Goal: Find specific page/section: Find specific page/section

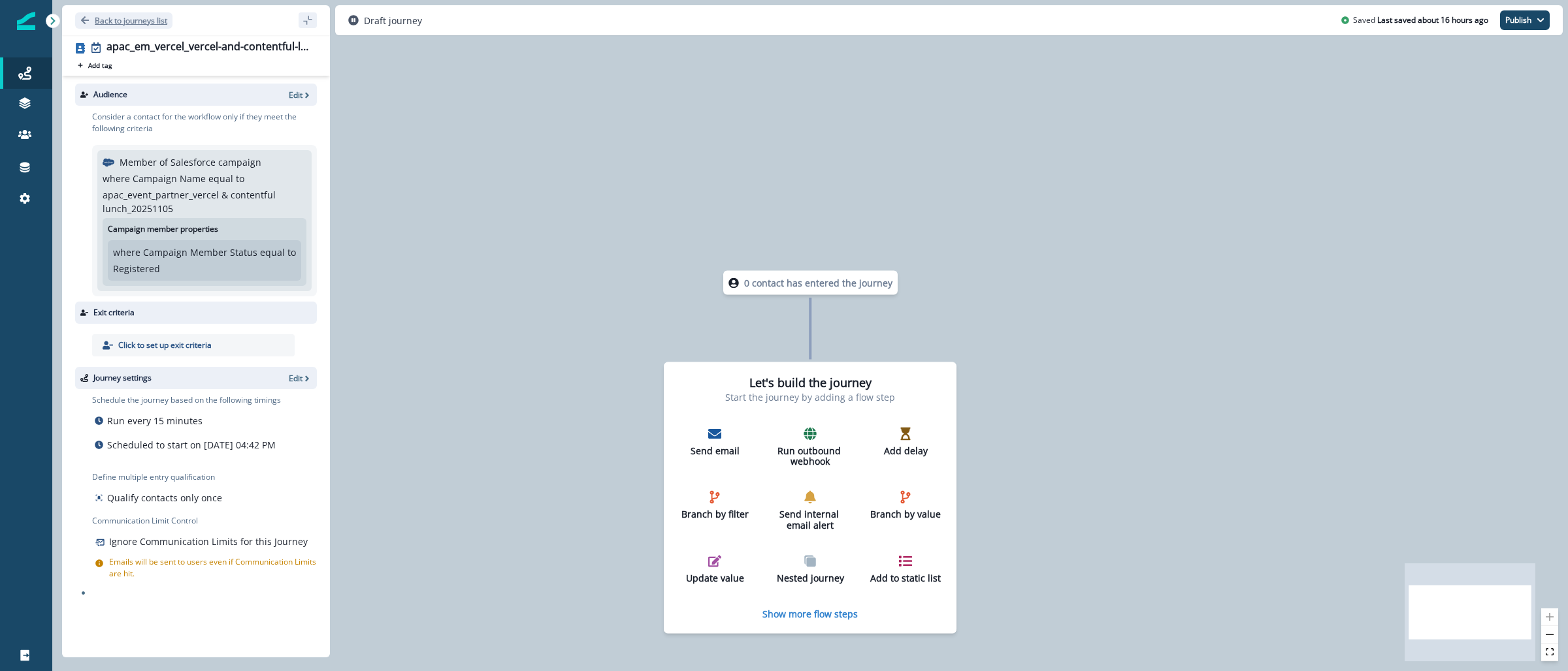
click at [118, 16] on p "Back to journeys list" at bounding box center [130, 21] width 73 height 11
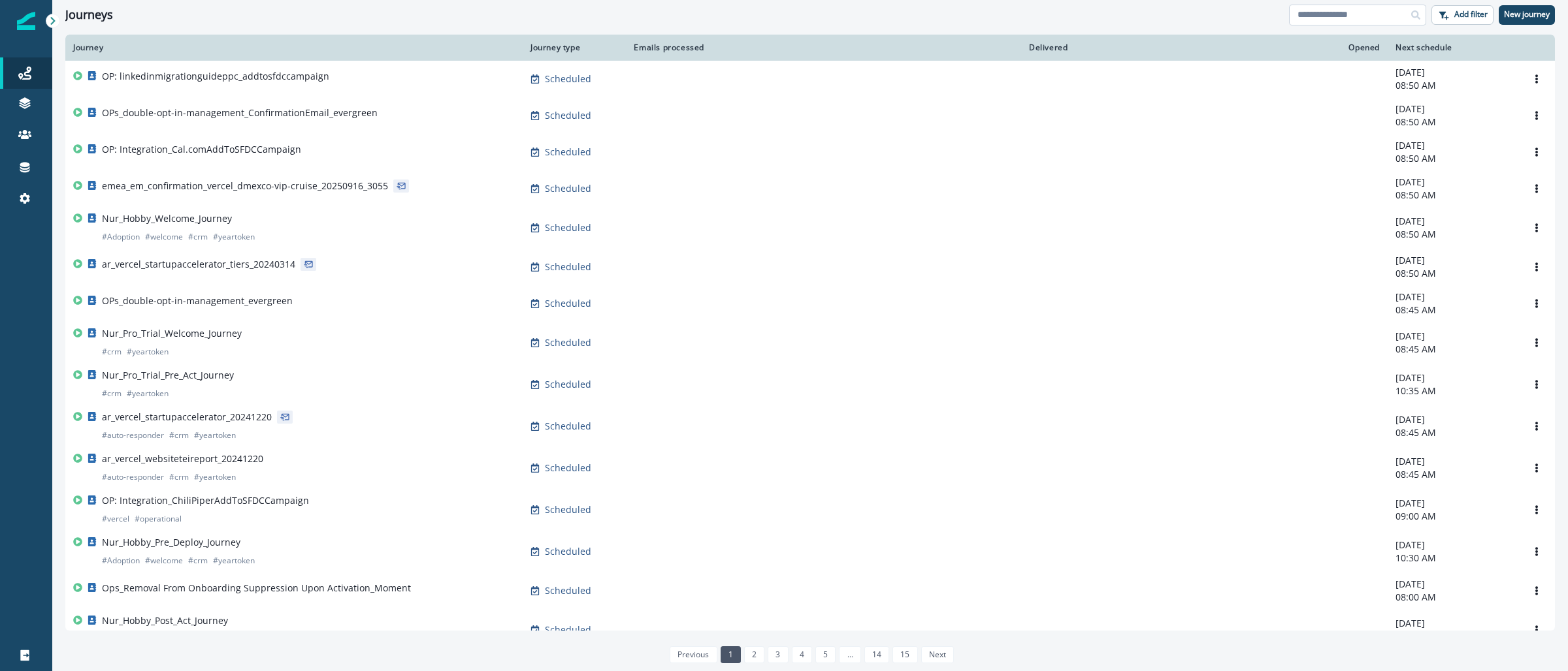
click at [1375, 14] on input at bounding box center [1358, 14] width 137 height 21
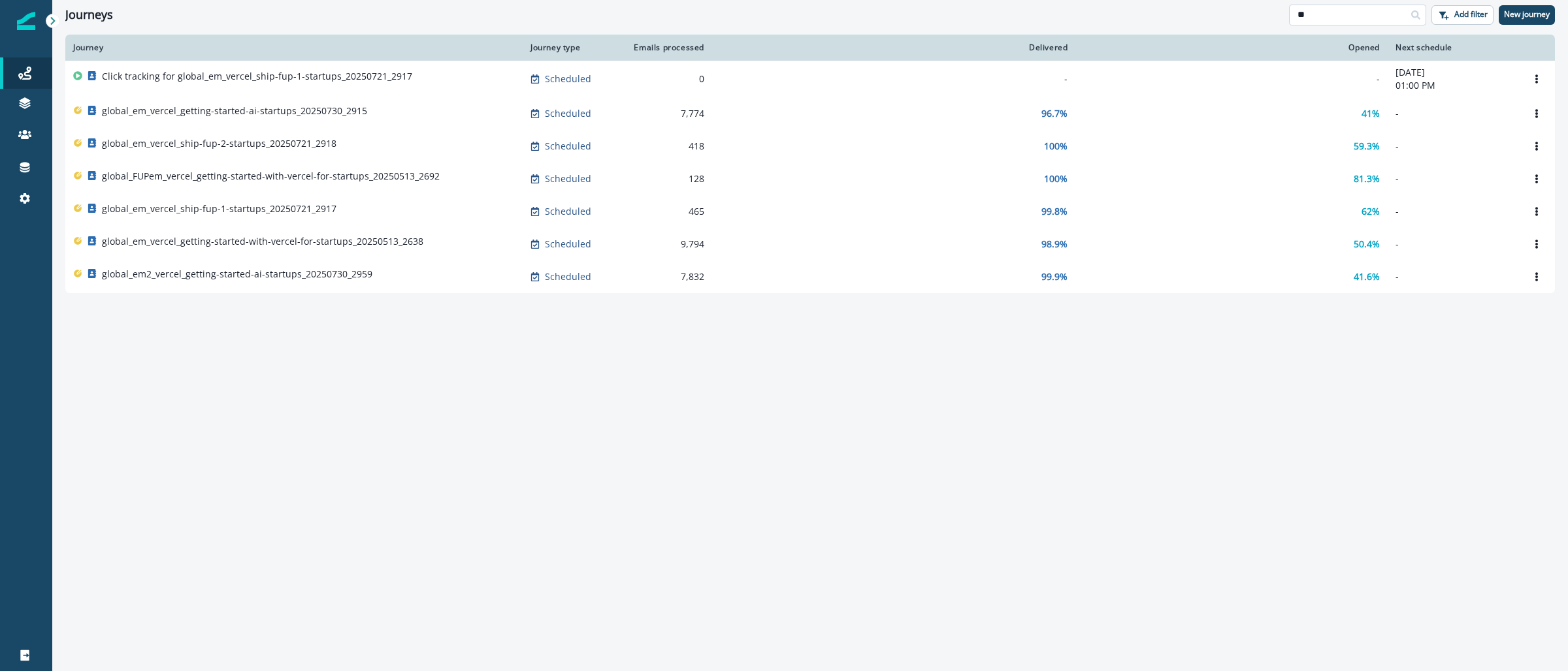
type input "*"
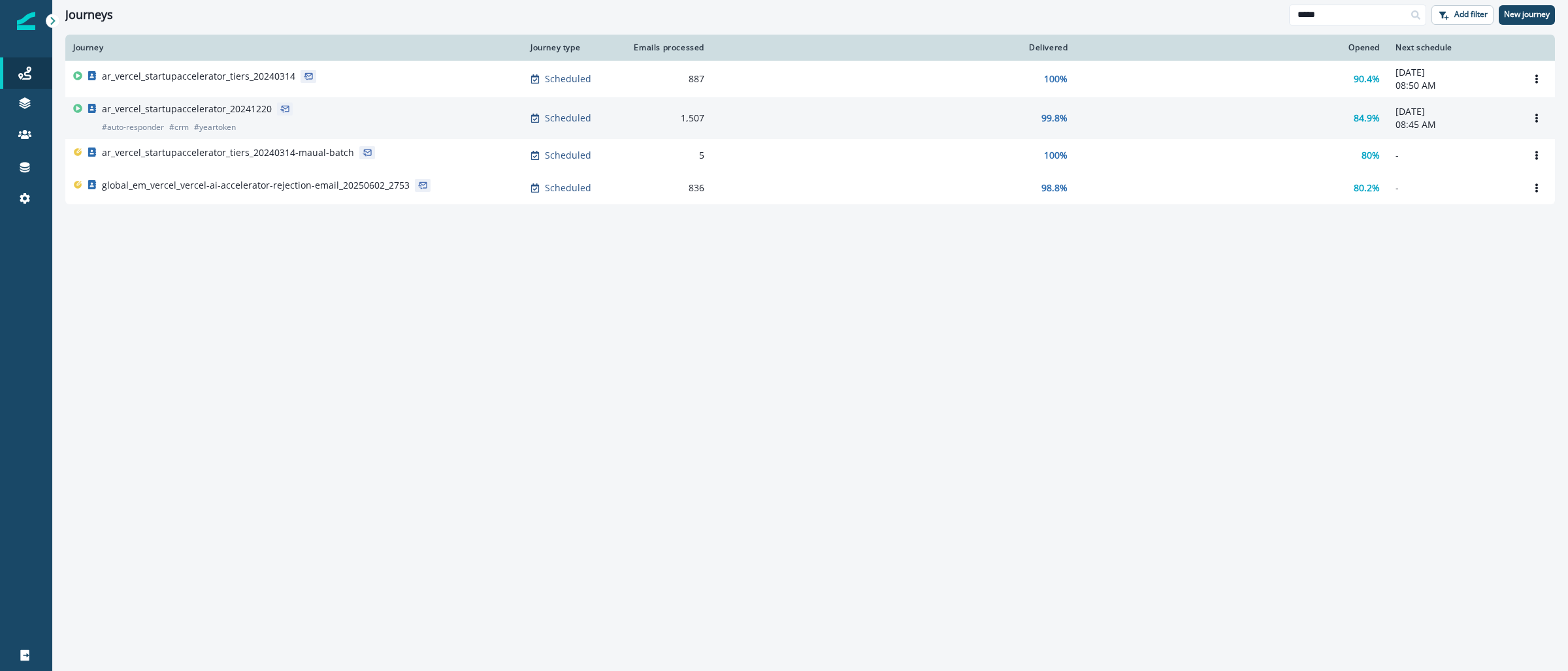
type input "*****"
click at [178, 112] on p "ar_vercel_startupaccelerator_20241220" at bounding box center [186, 109] width 170 height 13
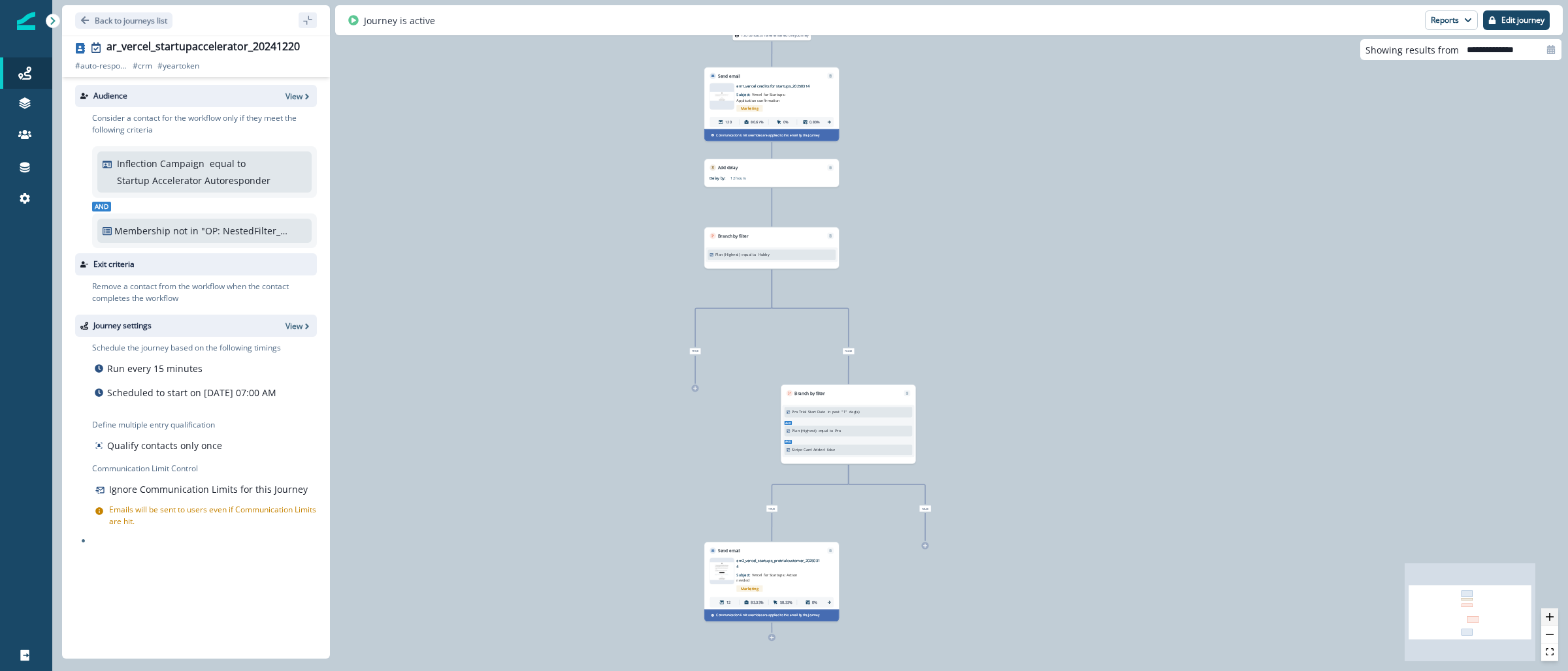
click at [1550, 616] on icon "zoom in" at bounding box center [1549, 617] width 8 height 8
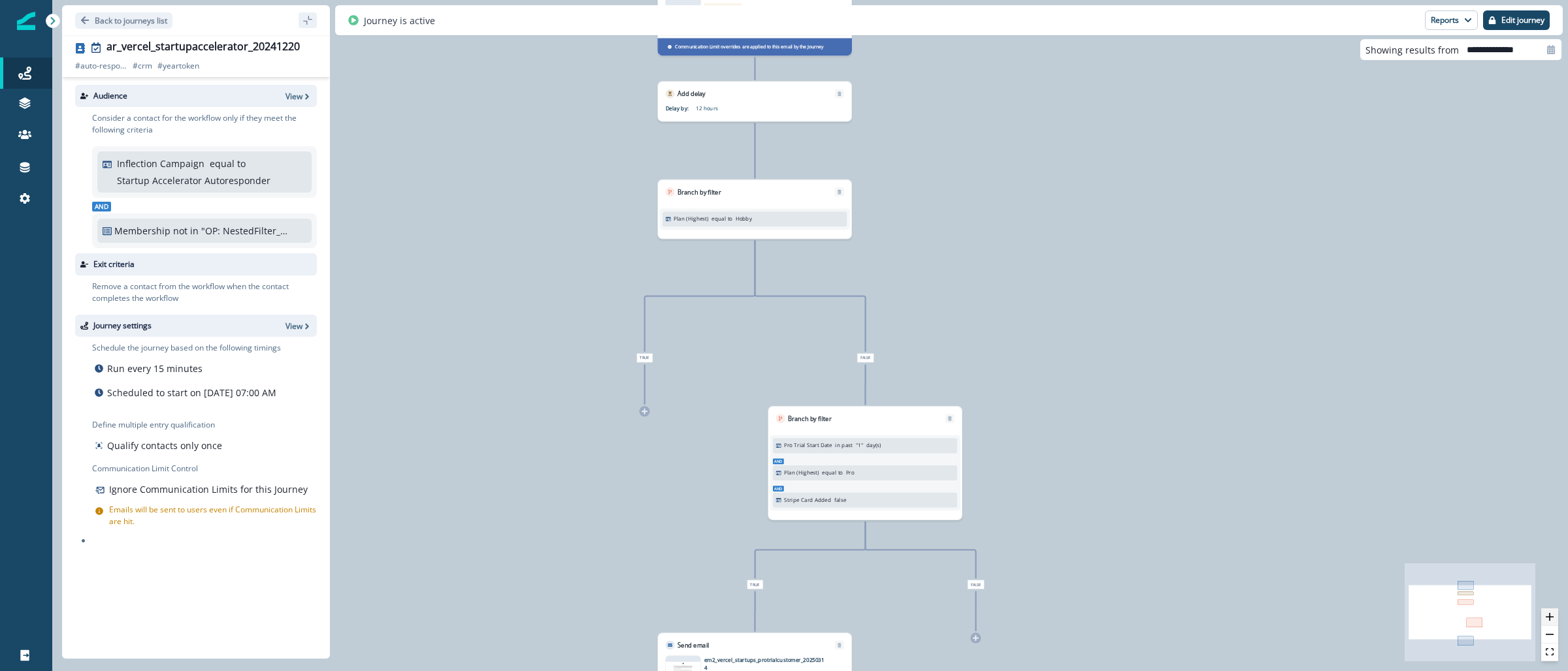
click at [1551, 616] on icon "zoom in" at bounding box center [1549, 617] width 8 height 8
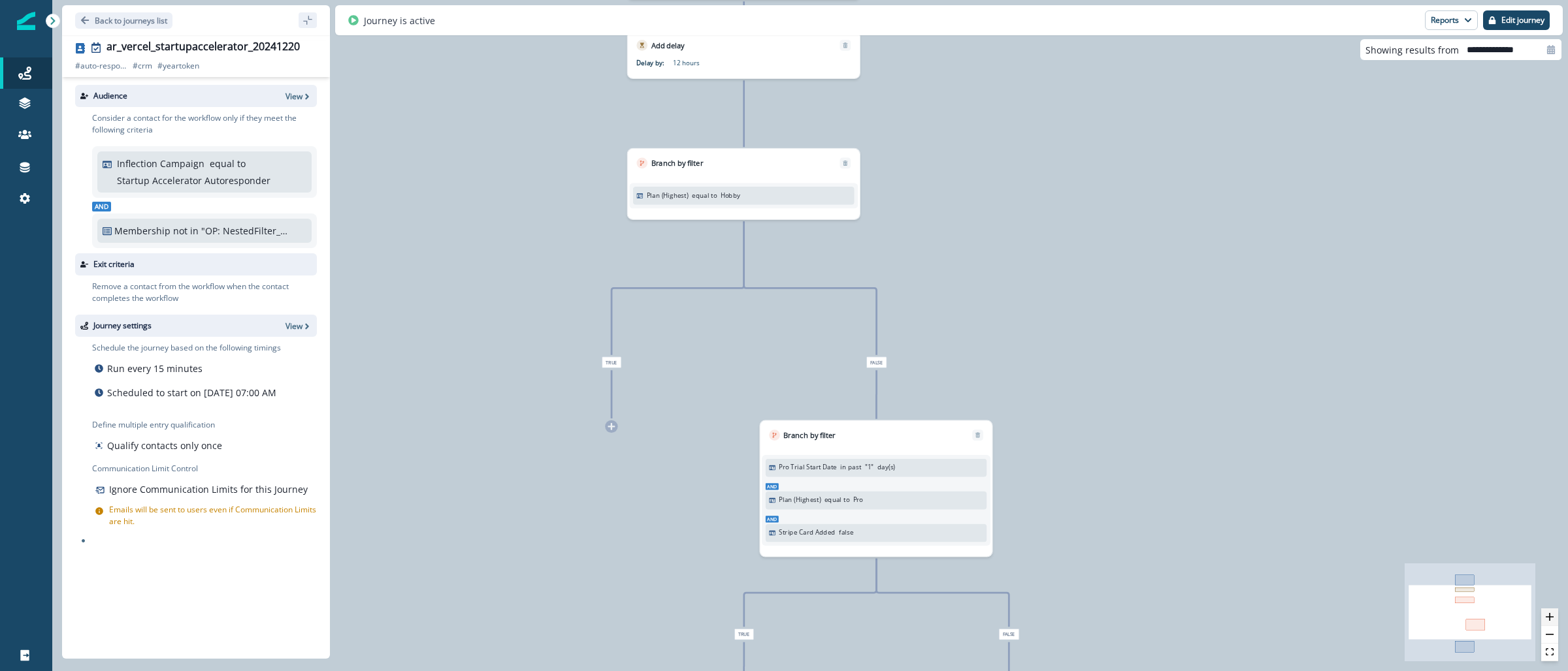
click at [1551, 616] on icon "zoom in" at bounding box center [1549, 617] width 8 height 8
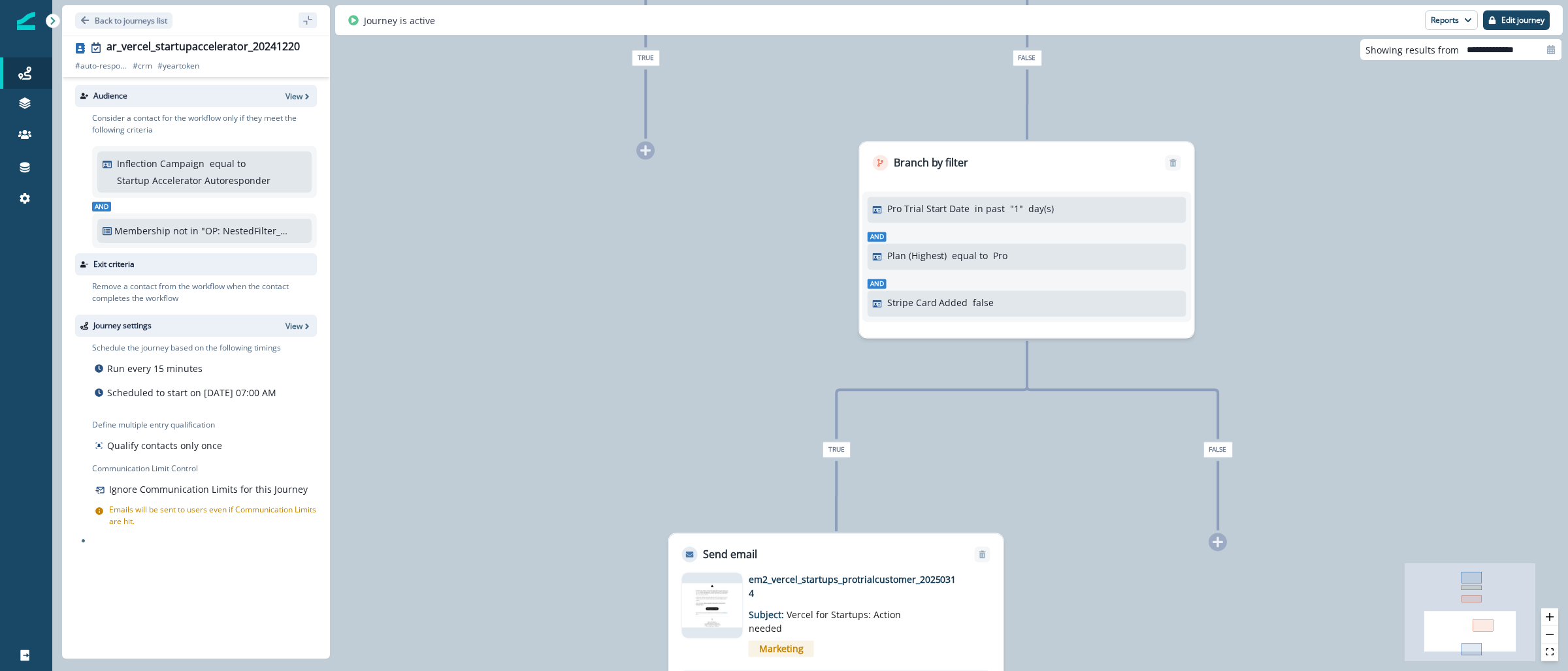
drag, startPoint x: 1074, startPoint y: 298, endPoint x: 1195, endPoint y: -25, distance: 344.9
click at [1195, 0] on html "A newer version of [DOMAIN_NAME] is available. Refresh your page to load the la…" at bounding box center [784, 335] width 1568 height 671
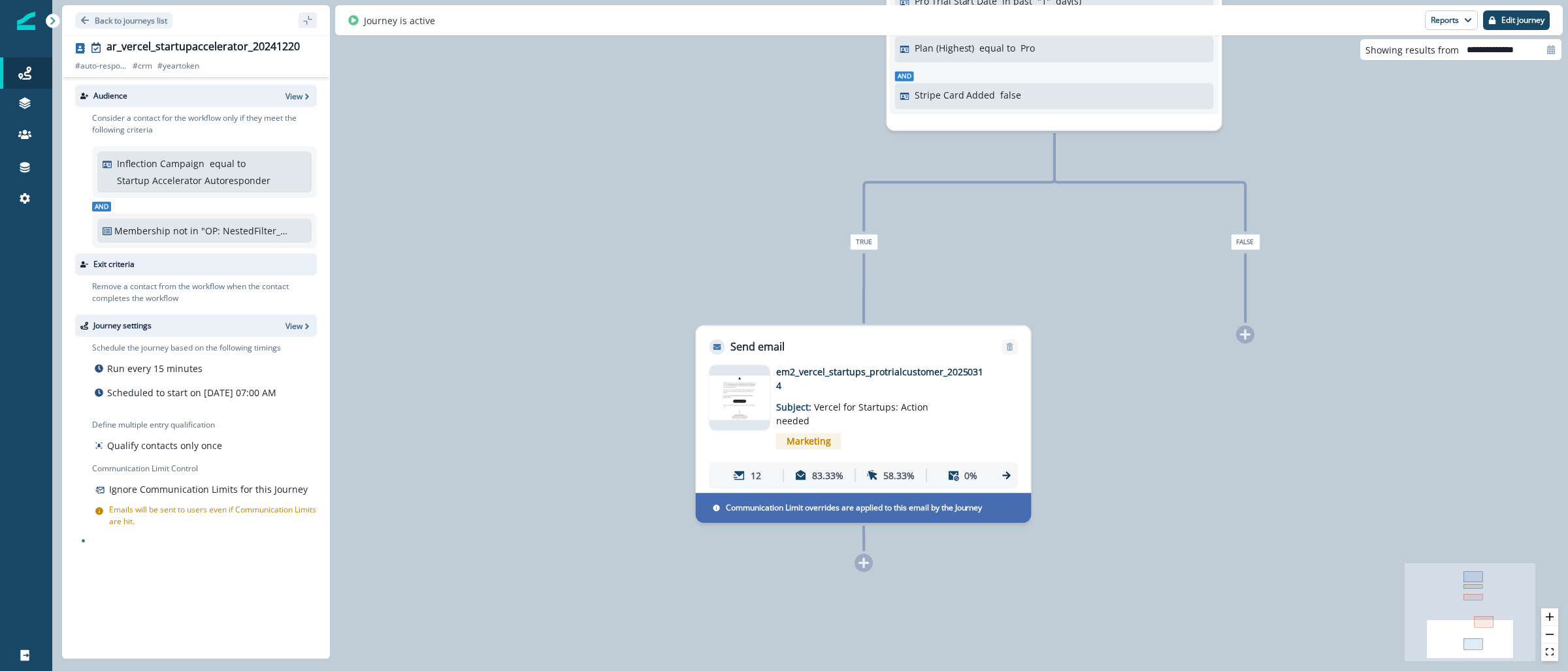
drag, startPoint x: 1282, startPoint y: 420, endPoint x: 1027, endPoint y: 356, distance: 262.9
click at [1309, 219] on div "120 contacts have entered the journey Send email Email asset changed, journey r…" at bounding box center [810, 335] width 1516 height 671
click at [746, 384] on img at bounding box center [740, 397] width 61 height 45
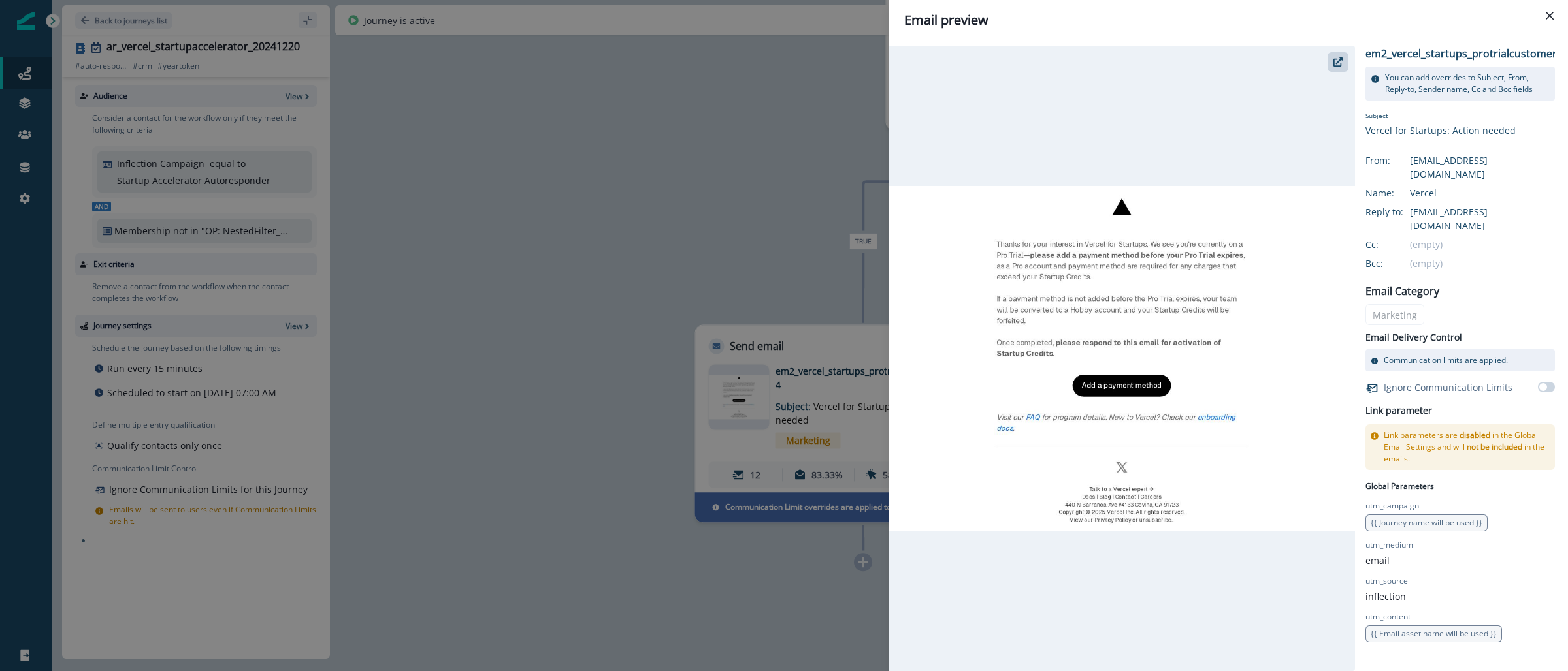
click at [568, 176] on div "Email preview em2_vercel_startups_protrialcustomer_20250314 You can add overrid…" at bounding box center [784, 335] width 1568 height 671
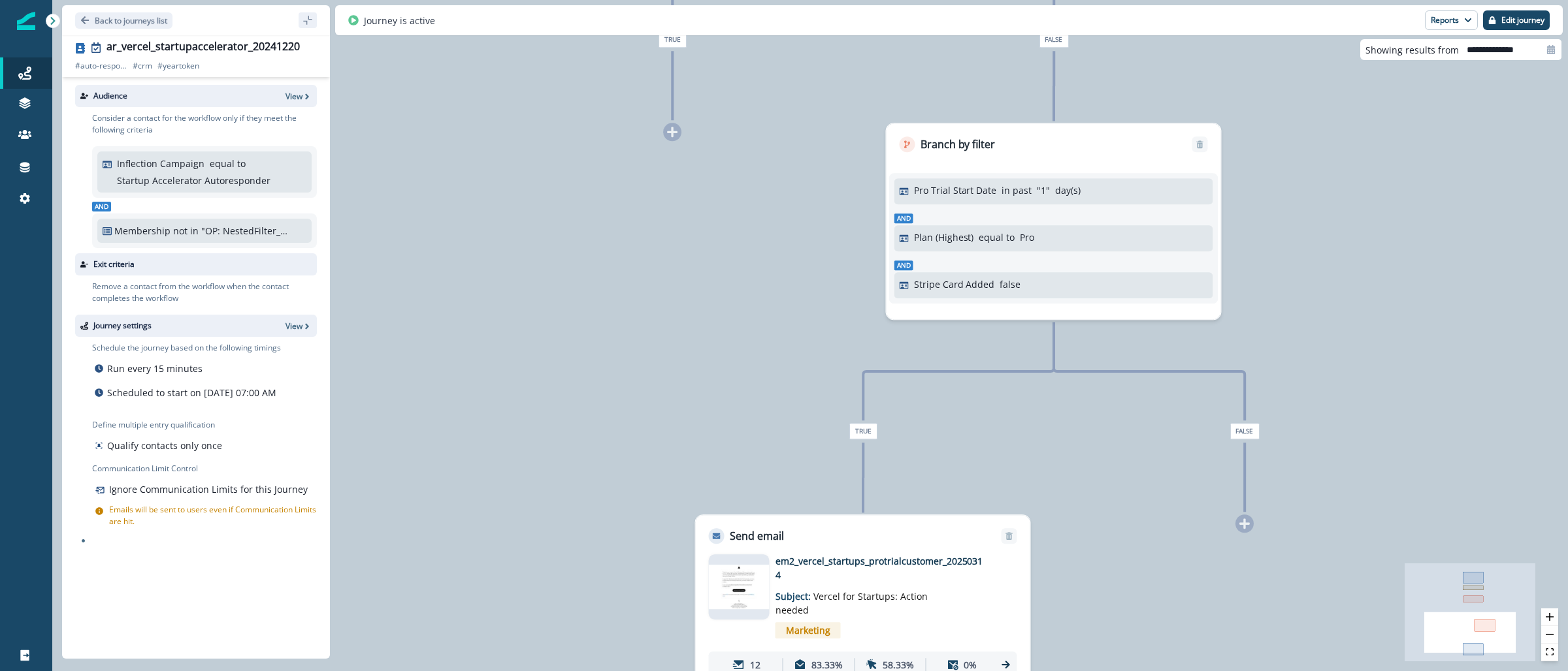
click at [742, 585] on img at bounding box center [740, 587] width 61 height 45
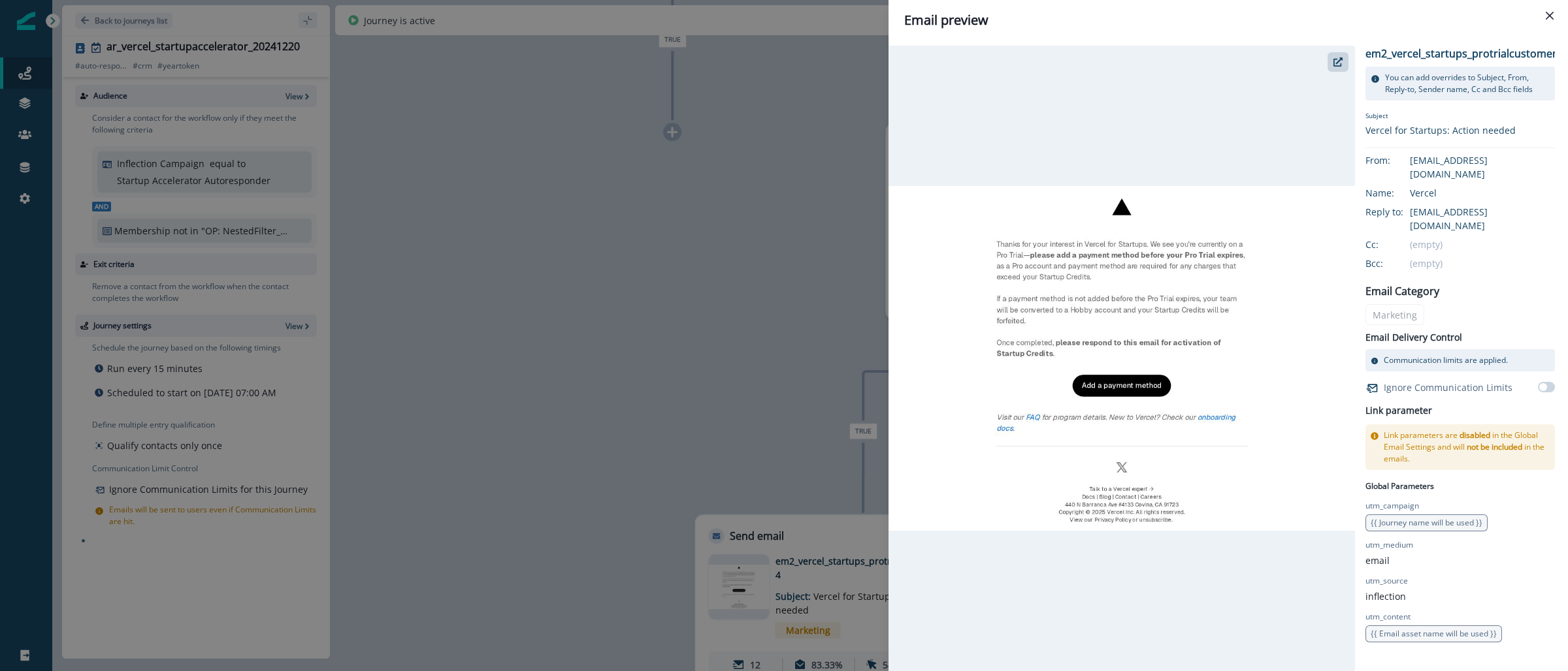
click at [752, 137] on div "Email preview em2_vercel_startups_protrialcustomer_20250314 You can add overrid…" at bounding box center [784, 335] width 1568 height 671
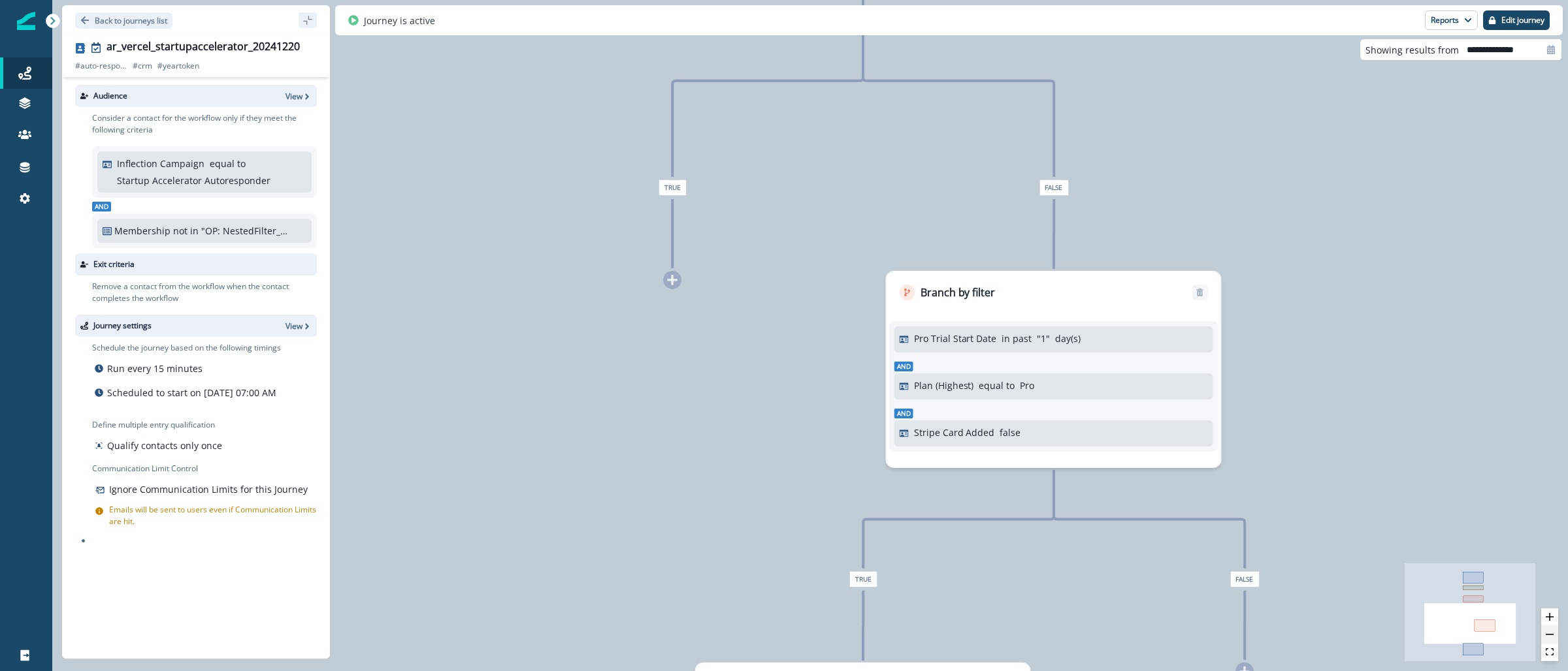
click at [1546, 637] on button "zoom out" at bounding box center [1549, 635] width 17 height 18
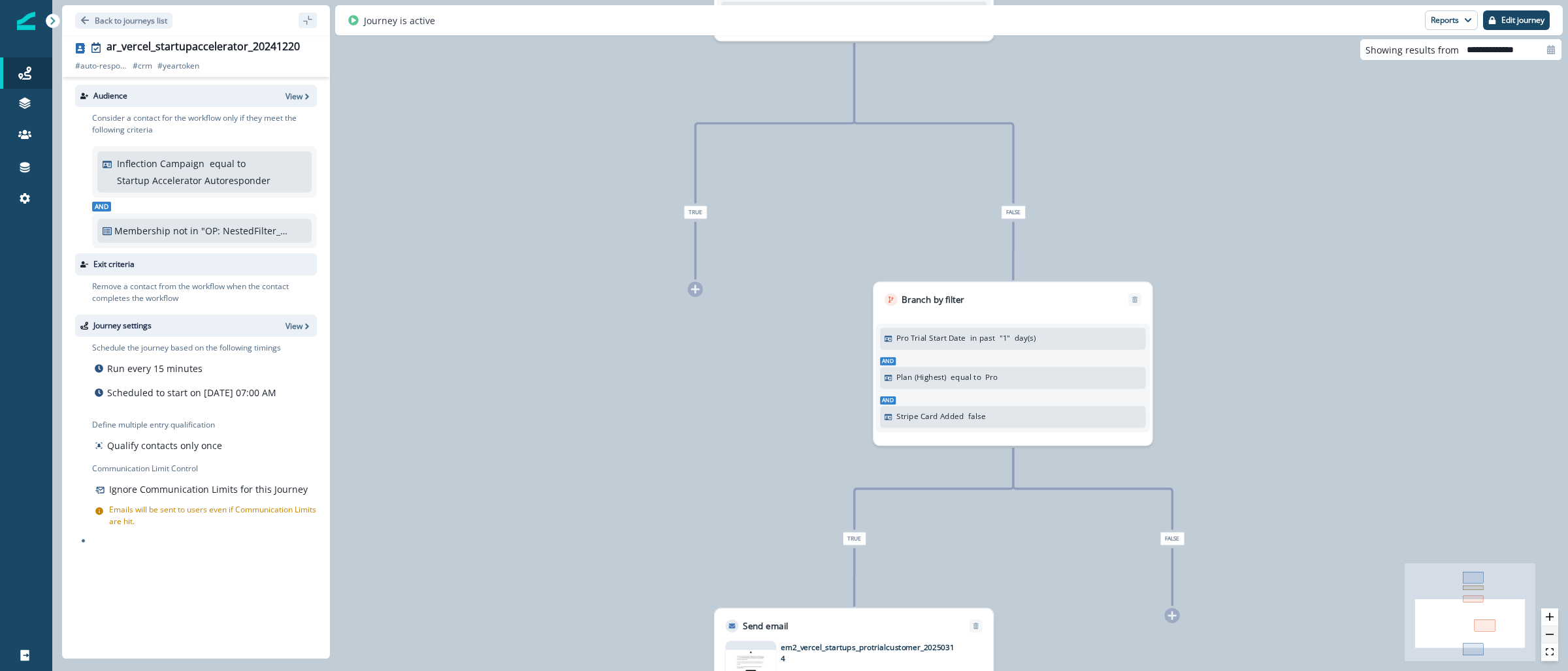
click at [1546, 637] on button "zoom out" at bounding box center [1549, 635] width 17 height 18
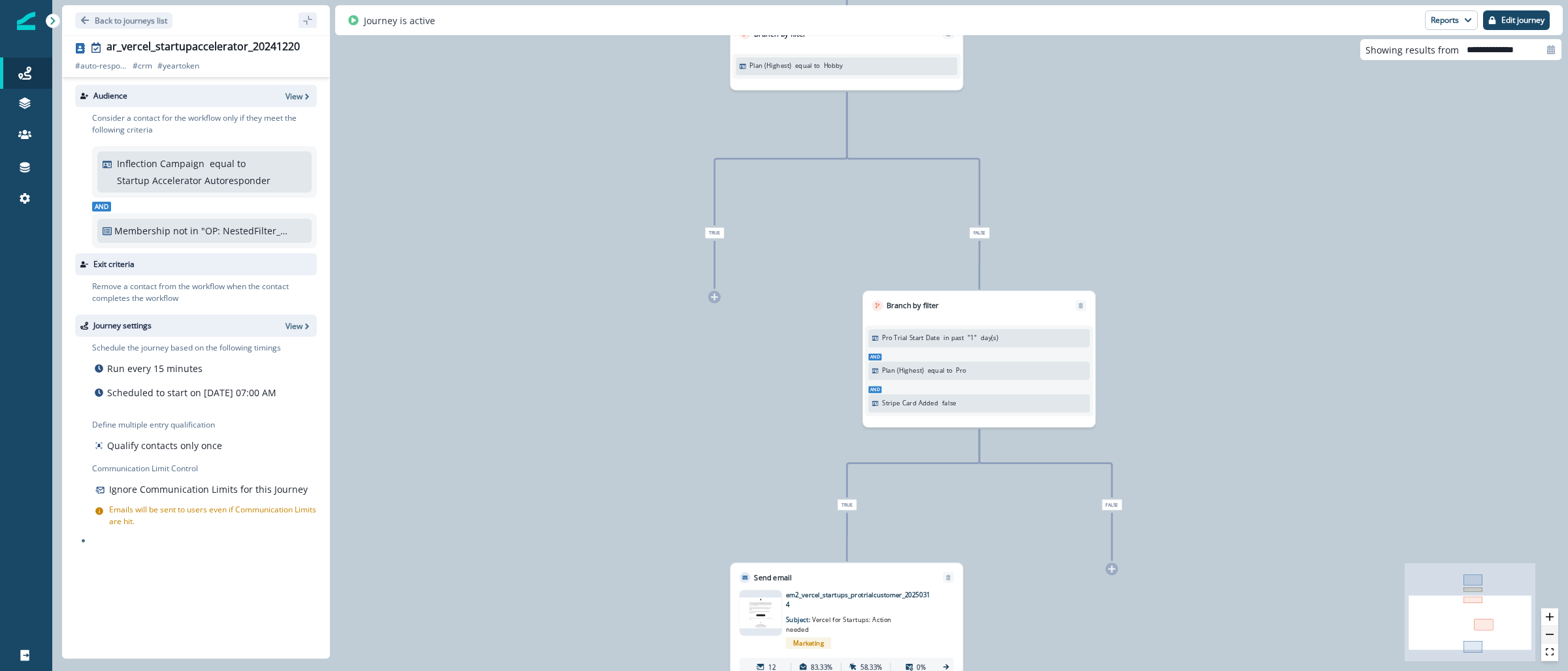
click at [1546, 637] on button "zoom out" at bounding box center [1549, 635] width 17 height 18
